Goal: Transaction & Acquisition: Purchase product/service

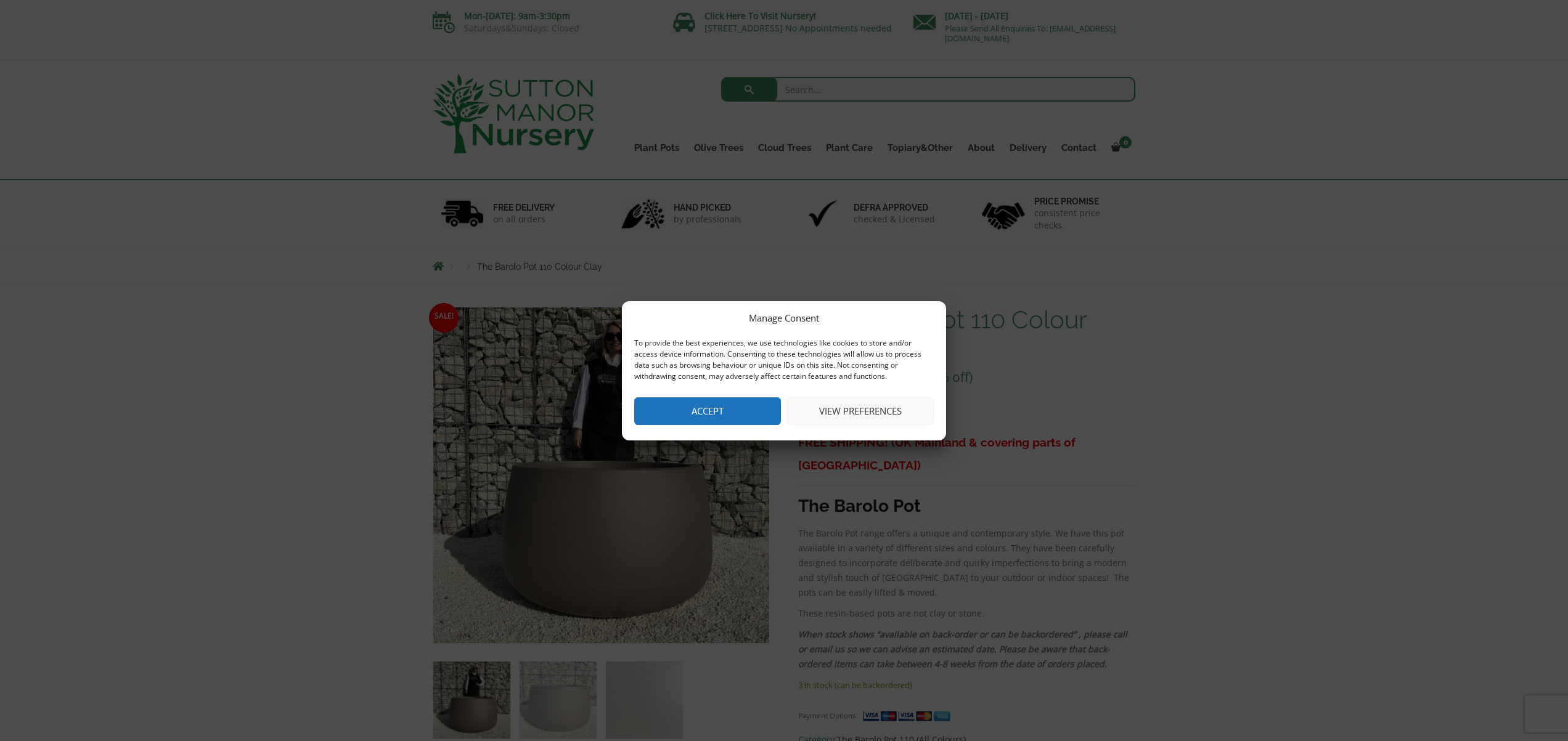
click at [886, 413] on button "View preferences" at bounding box center [860, 411] width 147 height 27
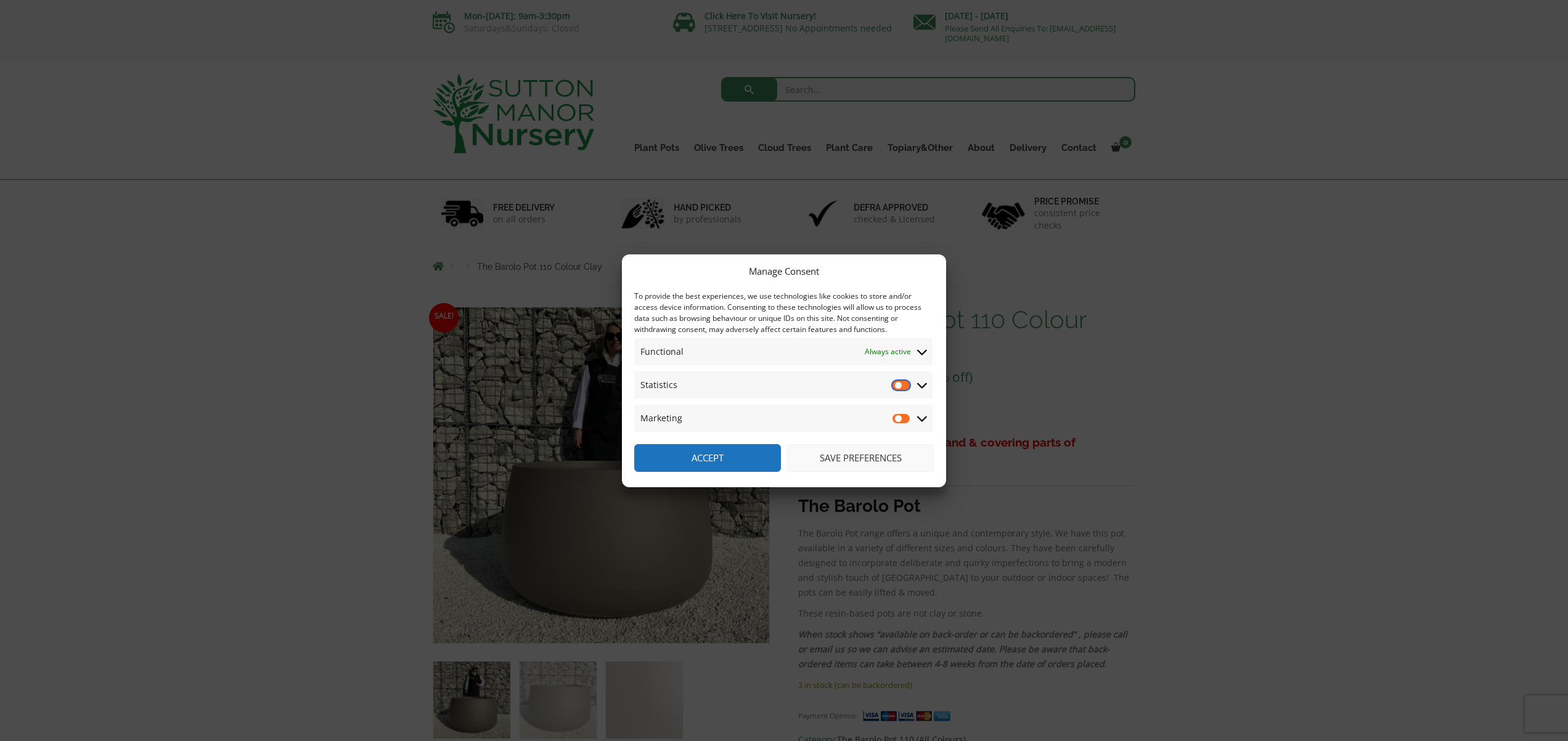
click at [908, 386] on input "Statistics" at bounding box center [902, 385] width 19 height 12
checkbox input "true"
click at [907, 415] on input "Marketing" at bounding box center [902, 418] width 19 height 12
checkbox input "true"
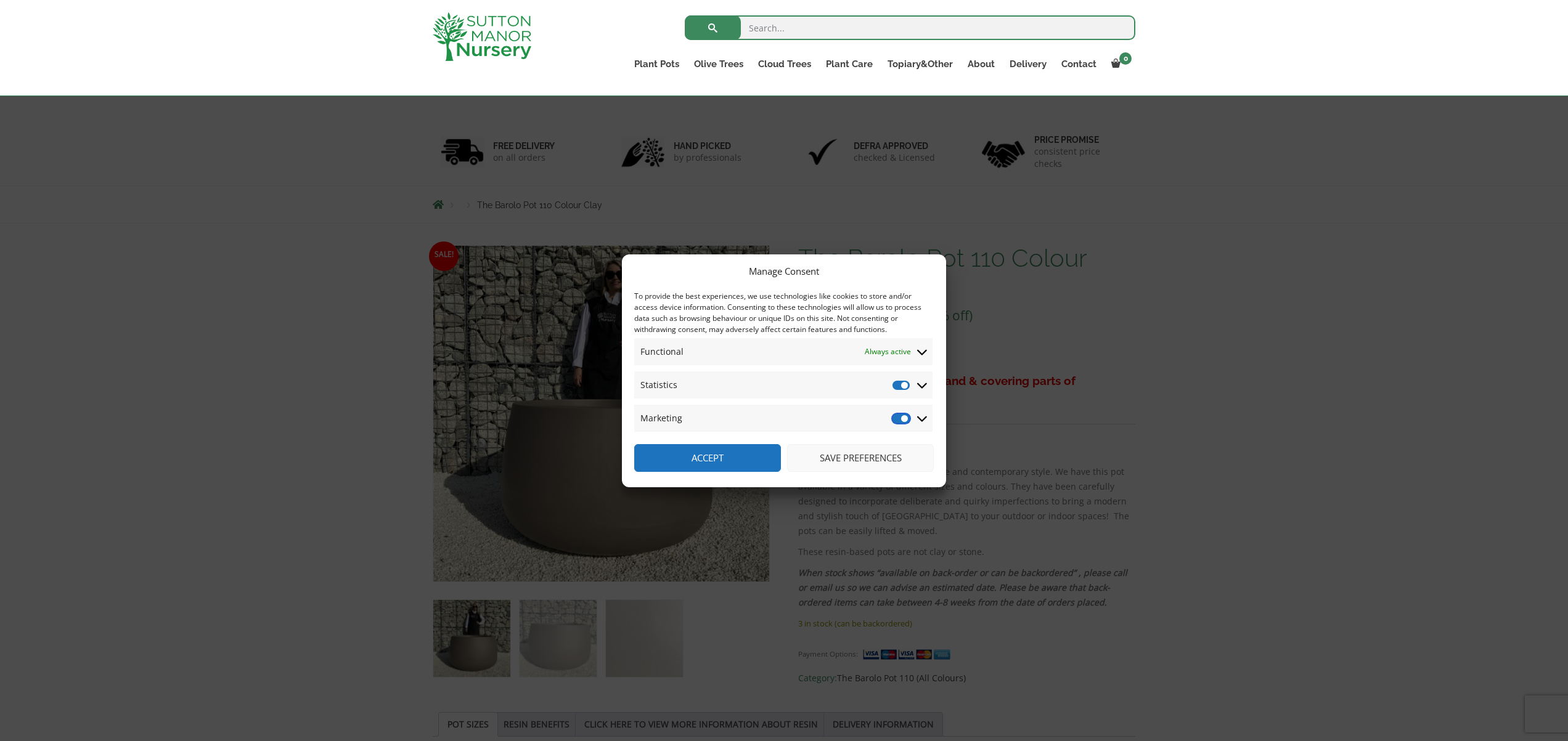
scroll to position [62, 0]
click at [837, 461] on button "Save preferences" at bounding box center [860, 458] width 147 height 27
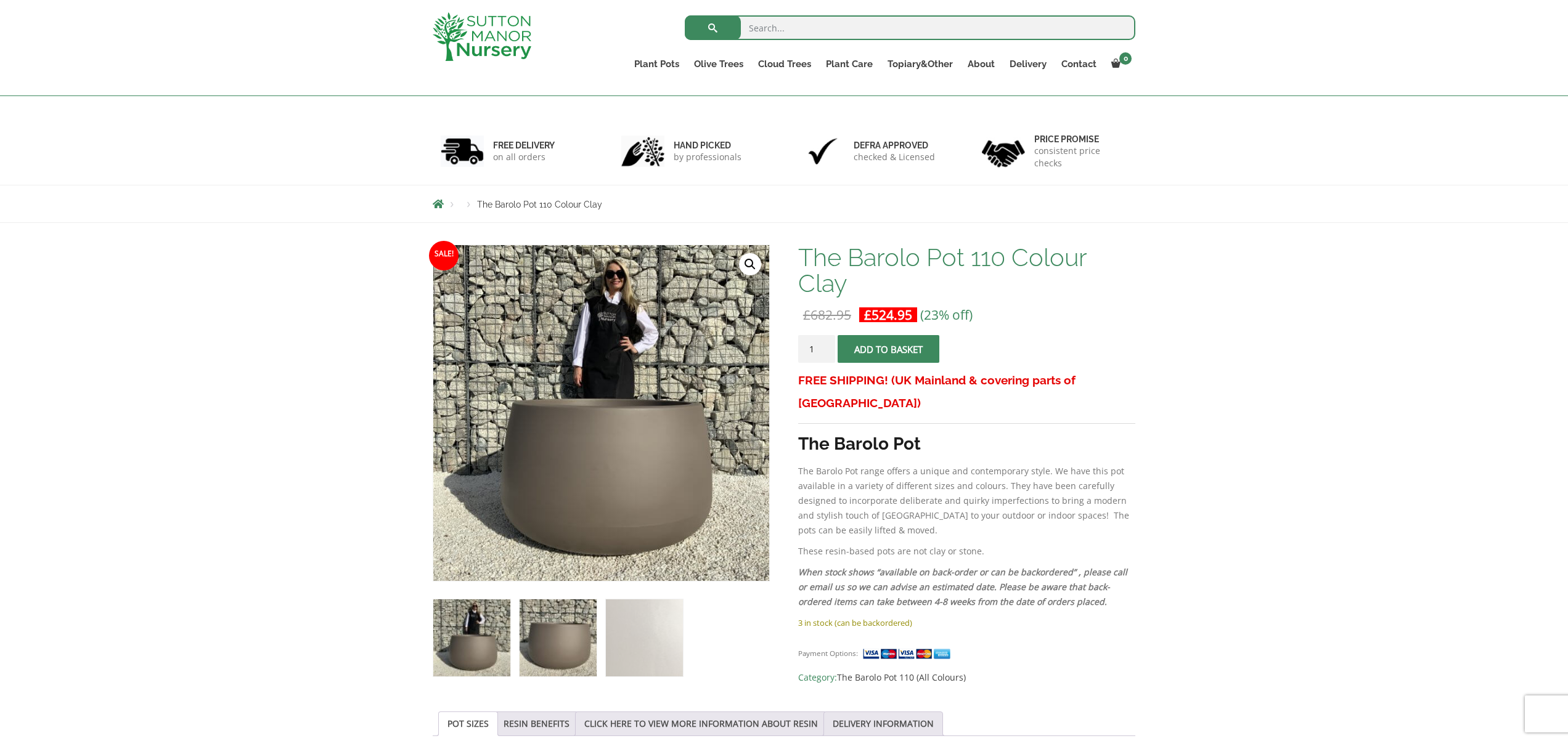
click at [562, 644] on img at bounding box center [558, 638] width 77 height 77
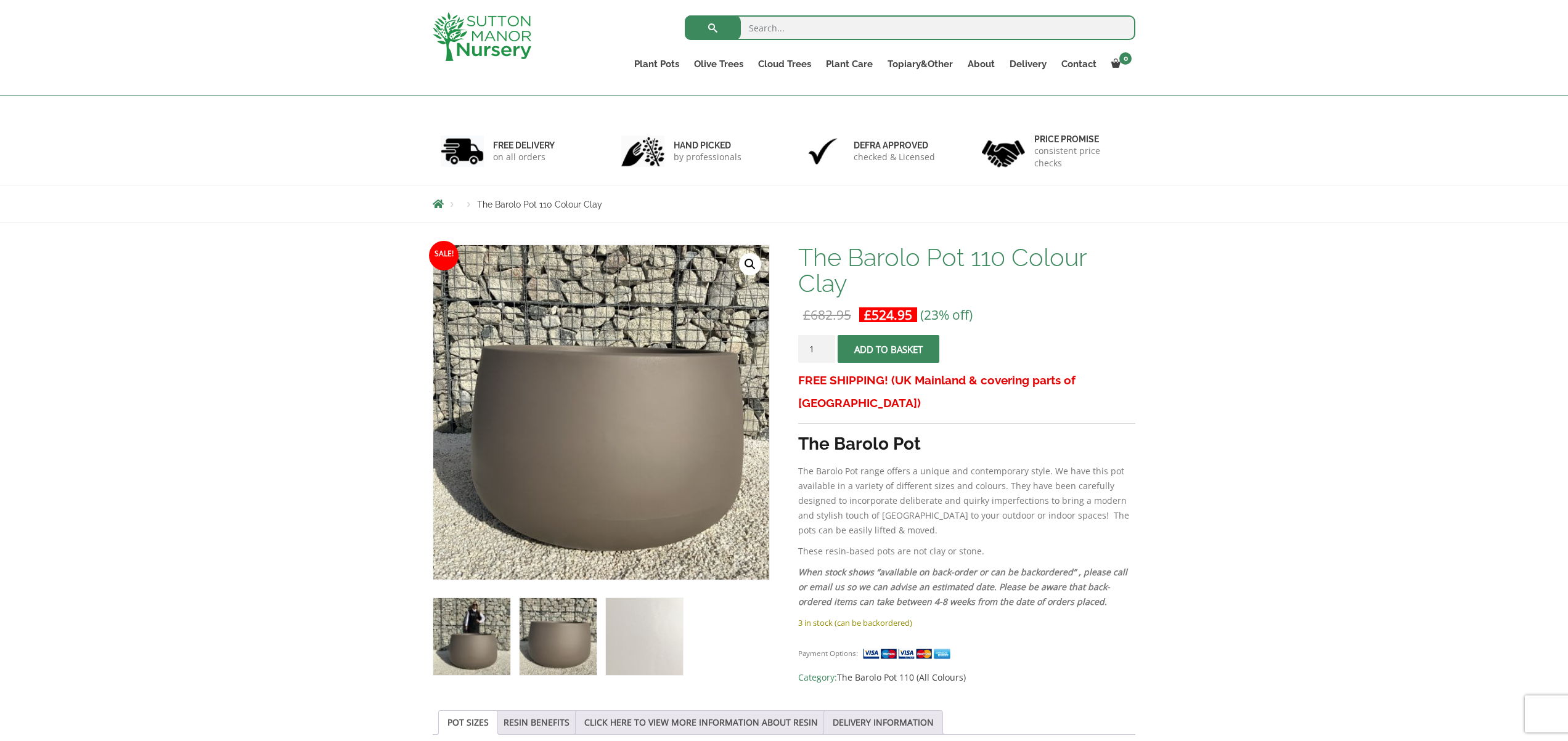
click at [476, 631] on img at bounding box center [472, 637] width 77 height 77
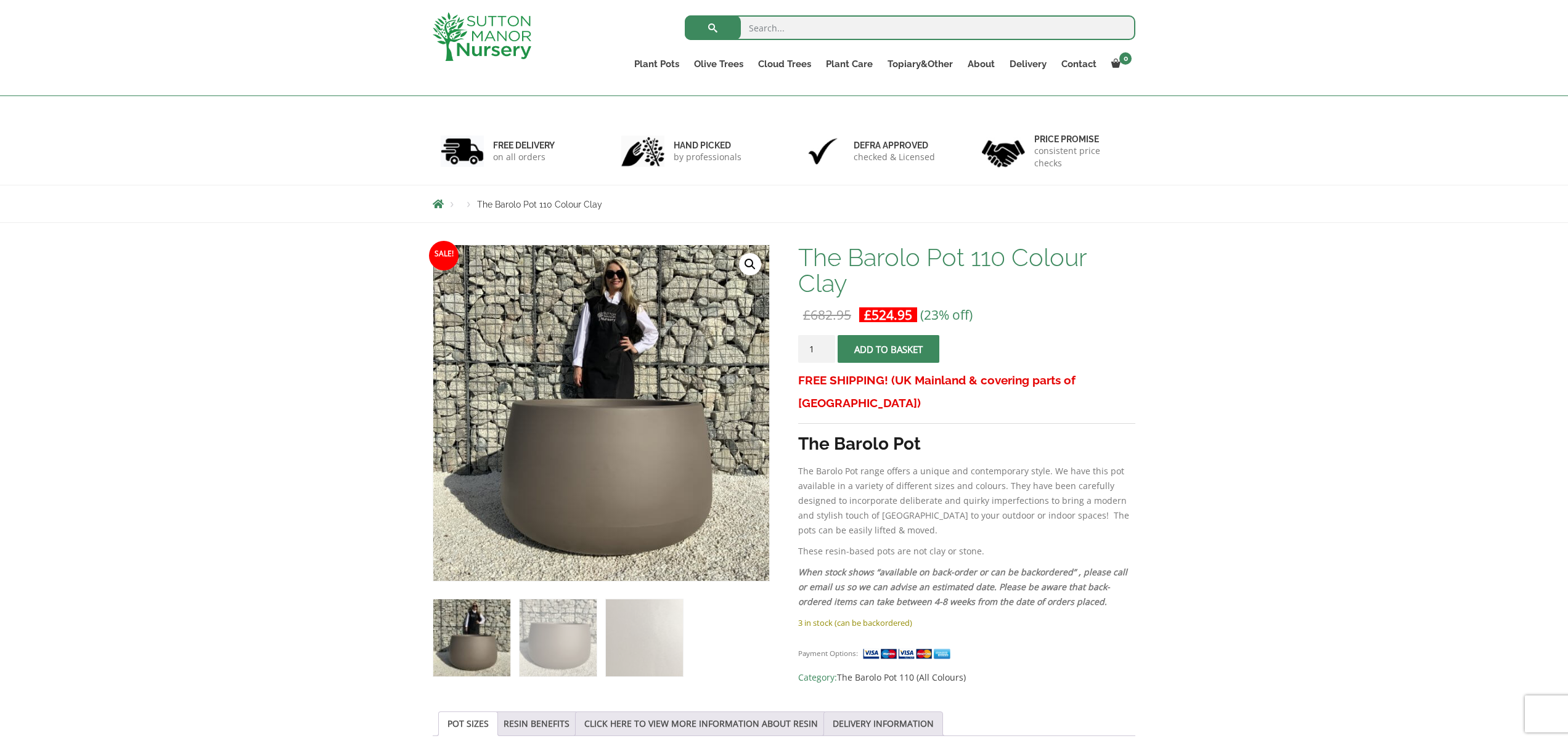
click at [402, 69] on div "Search for: Plant Pots Resin Bonded Pots The Amalfi Pots The Milan Pots The Cap…" at bounding box center [784, 48] width 1568 height 96
